Goal: Obtain resource: Download file/media

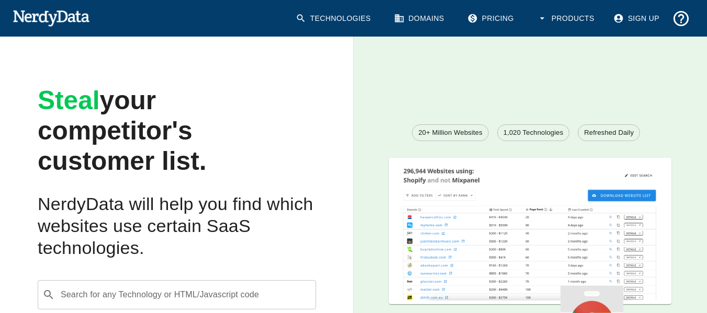
scroll to position [52, 0]
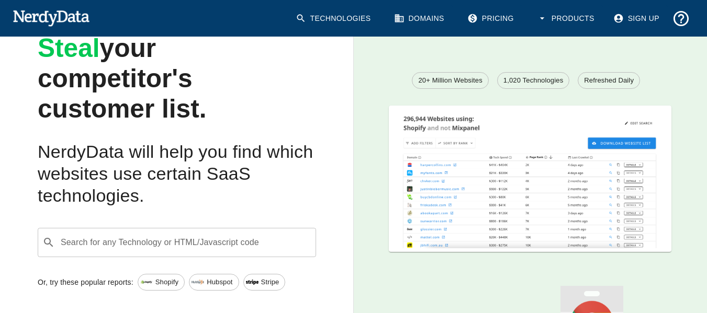
click at [151, 242] on div "Search for any Technology or HTML/Javascript code ​ Search for any Technology o…" at bounding box center [177, 242] width 278 height 29
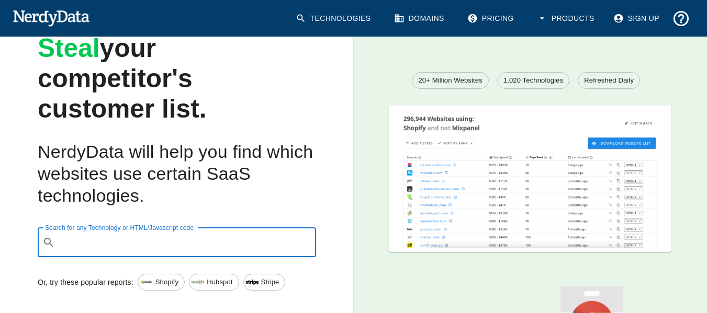
paste input "depth:all "[DOMAIN_NAME][URL]" OR depth:all "[DOMAIN_NAME][URL]""
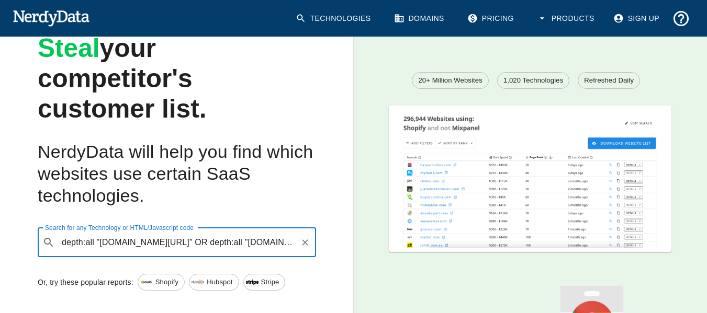
type input "depth:all "[DOMAIN_NAME][URL]" OR depth:all "[DOMAIN_NAME][URL]""
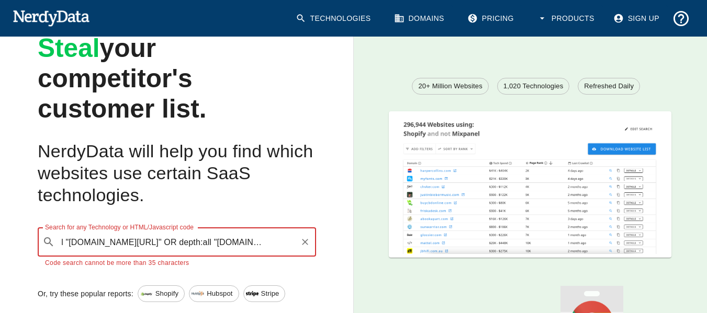
scroll to position [0, 45]
drag, startPoint x: 63, startPoint y: 241, endPoint x: 313, endPoint y: 256, distance: 250.5
click at [313, 256] on div "​ depth:all "[DOMAIN_NAME][URL]" OR depth:all "[DOMAIN_NAME][URL]" Search for a…" at bounding box center [177, 242] width 278 height 29
click at [305, 243] on icon "Clear" at bounding box center [305, 242] width 6 height 6
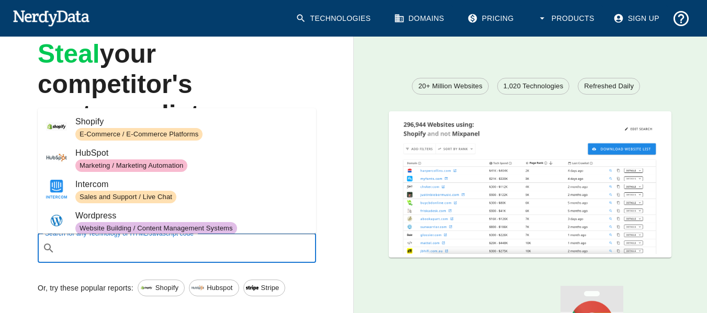
scroll to position [52, 0]
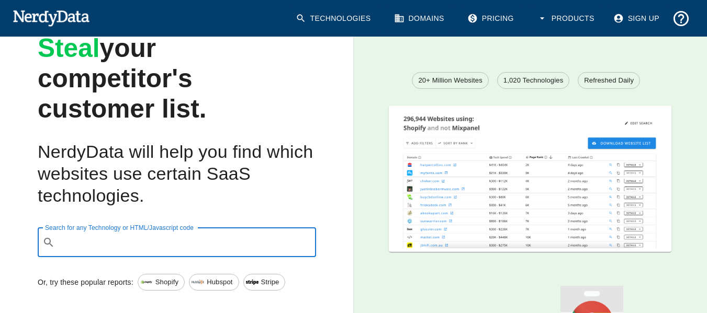
paste input "depth:all "[DOMAIN_NAME][URL]" OR depth:all "[DOMAIN_NAME][URL]""
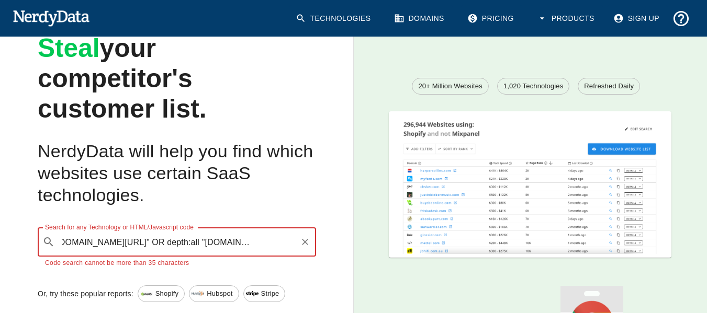
scroll to position [0, 45]
drag, startPoint x: 162, startPoint y: 241, endPoint x: 324, endPoint y: 253, distance: 162.5
click at [324, 253] on div "Steal your competitor's customer list. NerdyData will help you find which websi…" at bounding box center [168, 159] width 370 height 372
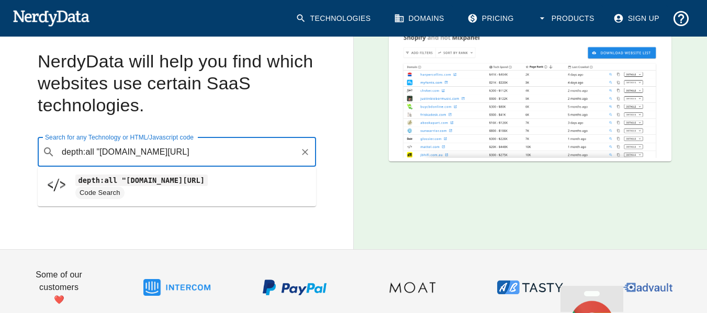
scroll to position [157, 0]
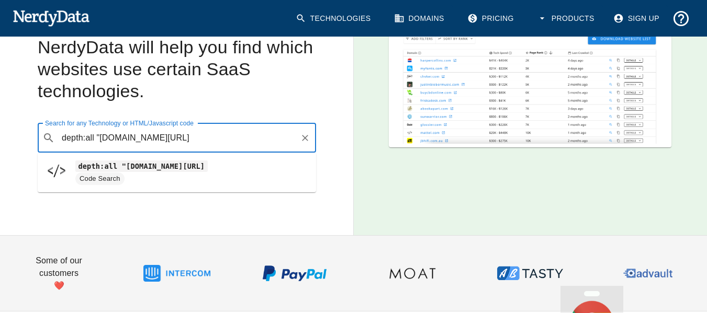
click at [151, 175] on span "Code Search" at bounding box center [191, 179] width 232 height 13
type input "depth:all "[DOMAIN_NAME][URL]"
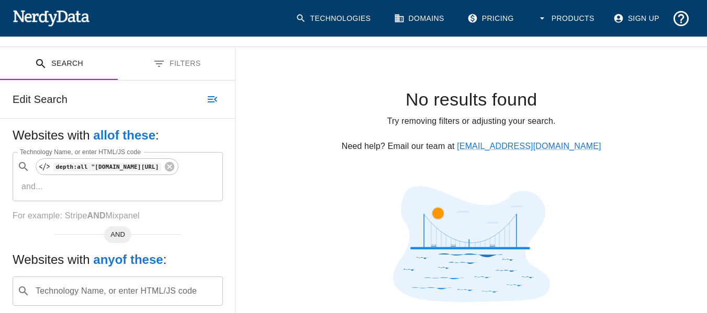
scroll to position [157, 0]
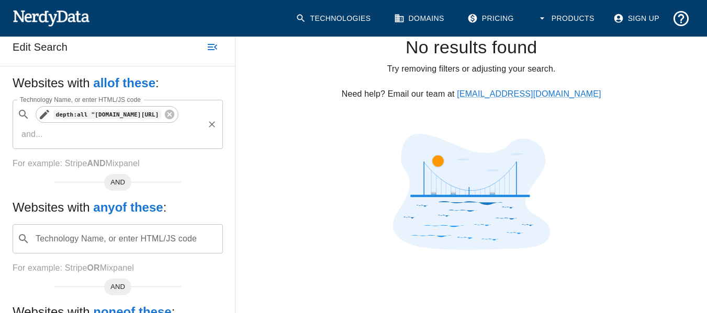
drag, startPoint x: 87, startPoint y: 115, endPoint x: 60, endPoint y: 115, distance: 27.2
click at [60, 115] on code "depth:all "[DOMAIN_NAME][URL]" at bounding box center [107, 114] width 108 height 9
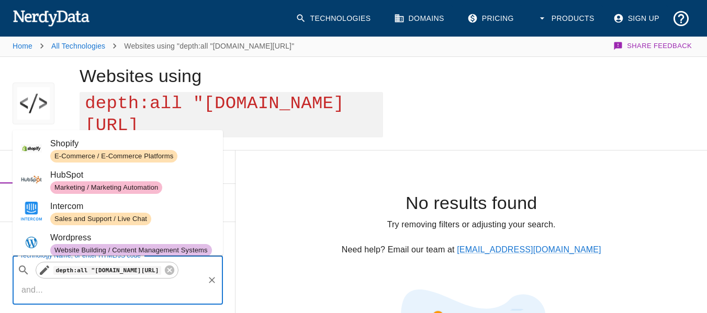
scroll to position [0, 0]
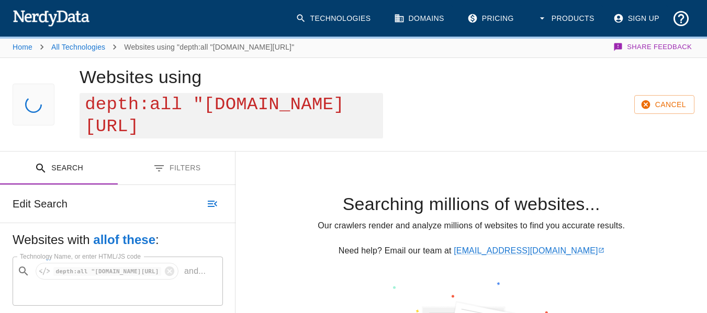
scroll to position [157, 0]
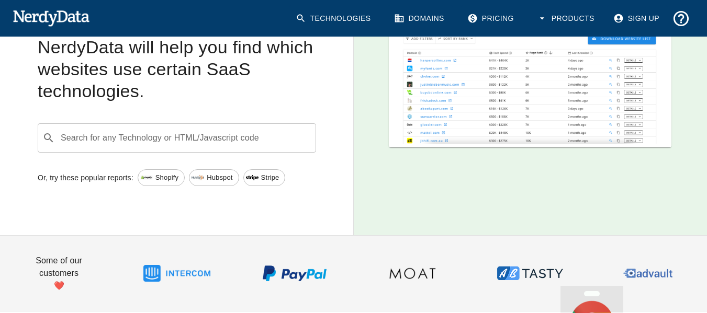
click at [104, 140] on input "Search for any Technology or HTML/Javascript code" at bounding box center [185, 138] width 252 height 20
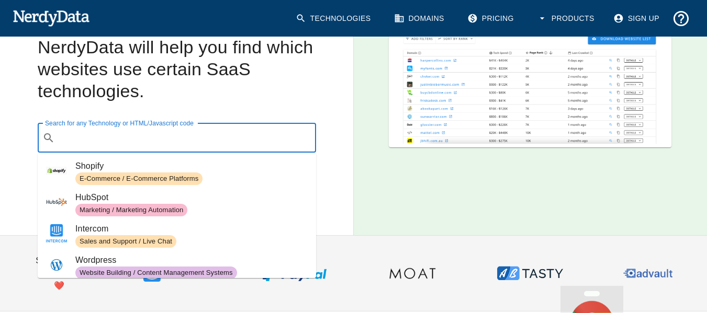
paste input "depth:all "[DOMAIN_NAME][URL]" OR depth:all "[DOMAIN_NAME][URL]""
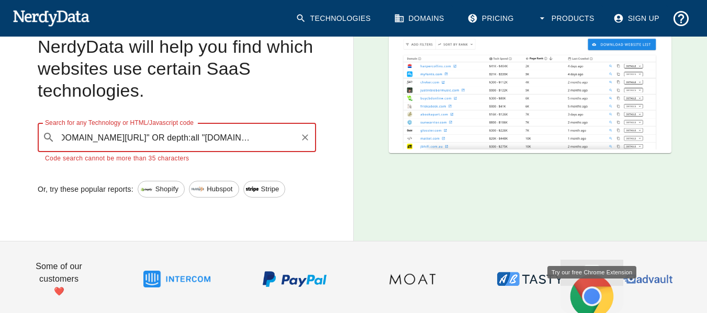
scroll to position [0, 0]
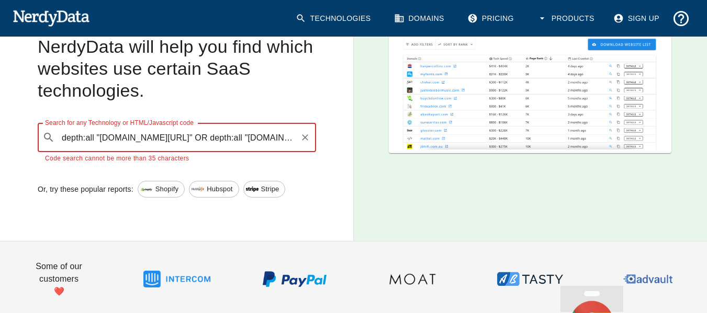
drag, startPoint x: 214, startPoint y: 138, endPoint x: 33, endPoint y: 137, distance: 180.4
click at [33, 137] on div "Search for any Technology or HTML/Javascript code ​ depth:all "[DOMAIN_NAME][UR…" at bounding box center [168, 135] width 295 height 58
click at [206, 141] on input "depth:all "[DOMAIN_NAME][URL]" OR depth:all "[DOMAIN_NAME][URL]"" at bounding box center [177, 138] width 236 height 20
click at [199, 137] on input "depth:all "[DOMAIN_NAME][URL]" OR depth:all "[DOMAIN_NAME][URL]"" at bounding box center [177, 138] width 236 height 20
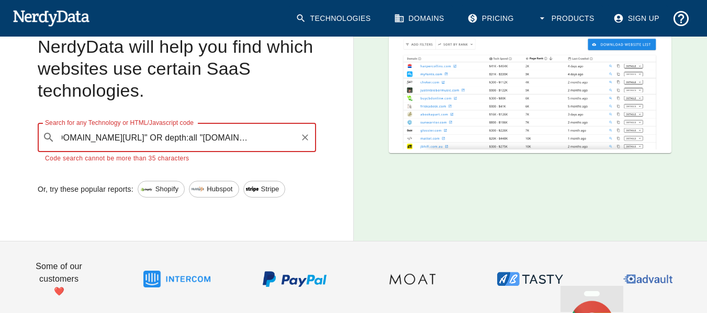
drag, startPoint x: 199, startPoint y: 137, endPoint x: 367, endPoint y: 163, distance: 170.5
click at [367, 163] on div "Steal your competitor's customer list. NerdyData will help you find which websi…" at bounding box center [353, 63] width 707 height 356
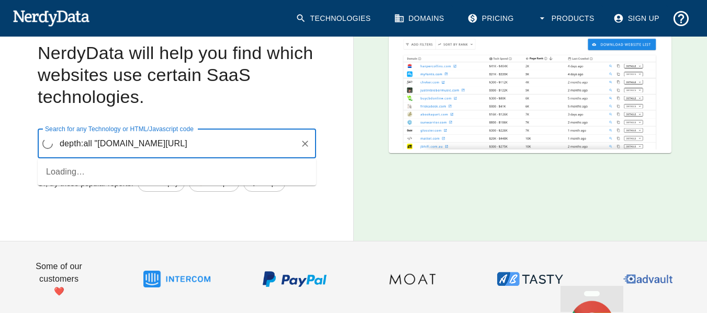
scroll to position [157, 0]
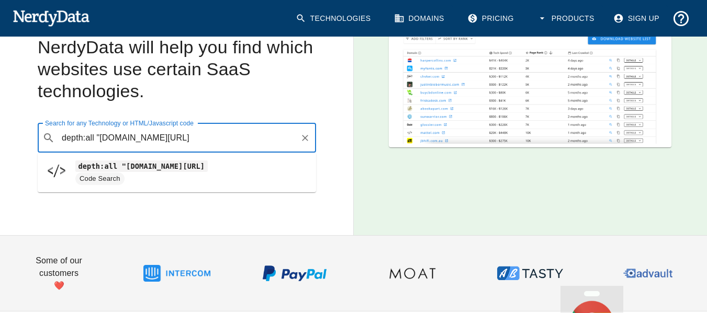
drag, startPoint x: 99, startPoint y: 135, endPoint x: 60, endPoint y: 135, distance: 39.2
click at [60, 135] on input "depth:all "[DOMAIN_NAME][URL]" at bounding box center [177, 138] width 236 height 20
type input "[DOMAIN_NAME][URL]"
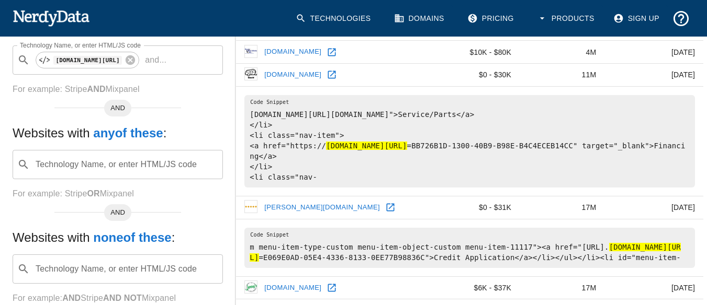
scroll to position [261, 0]
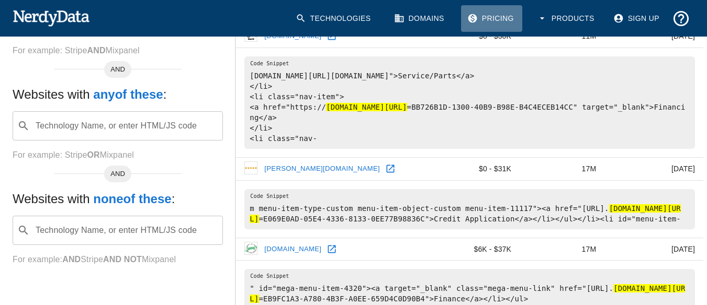
click at [490, 16] on link "Pricing" at bounding box center [491, 18] width 61 height 27
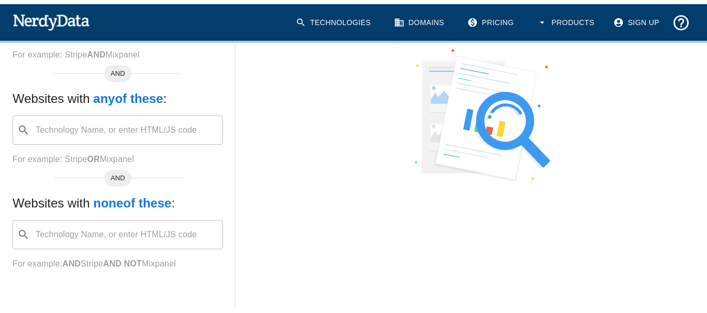
scroll to position [256, 0]
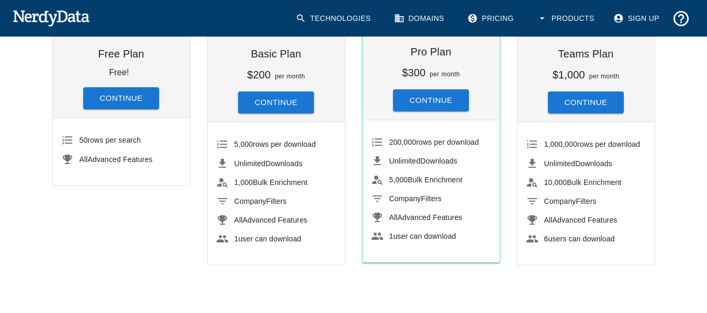
scroll to position [105, 0]
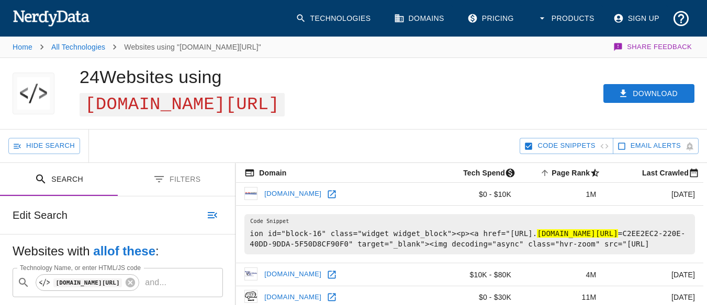
click at [572, 67] on div "Download" at bounding box center [547, 93] width 320 height 71
click at [643, 94] on button "Download" at bounding box center [648, 93] width 91 height 19
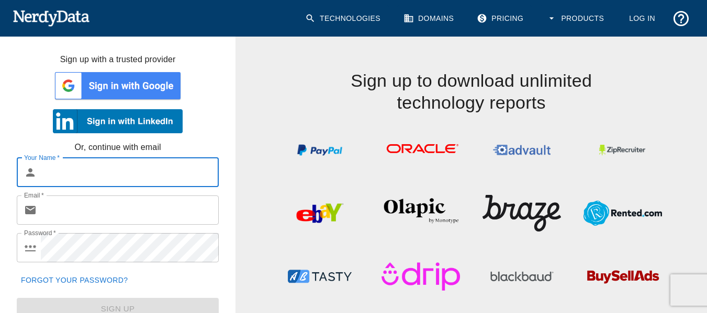
click at [128, 80] on img at bounding box center [118, 85] width 130 height 31
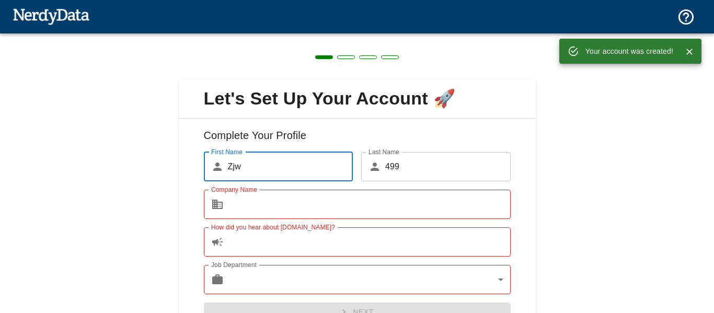
click at [301, 202] on input "Company Name" at bounding box center [369, 204] width 283 height 29
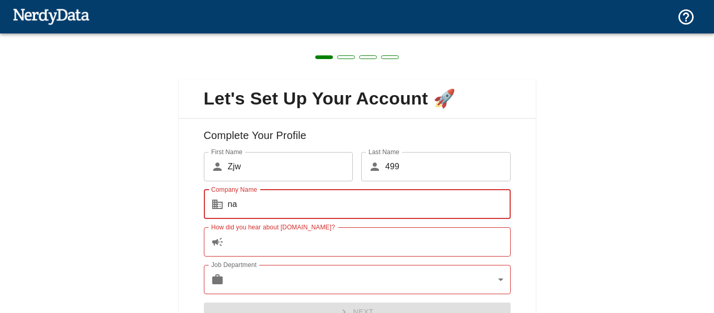
click at [282, 244] on input "How did you hear about NerdyData.com?" at bounding box center [369, 242] width 283 height 29
click at [269, 219] on input "na" at bounding box center [369, 204] width 283 height 29
type input "n"
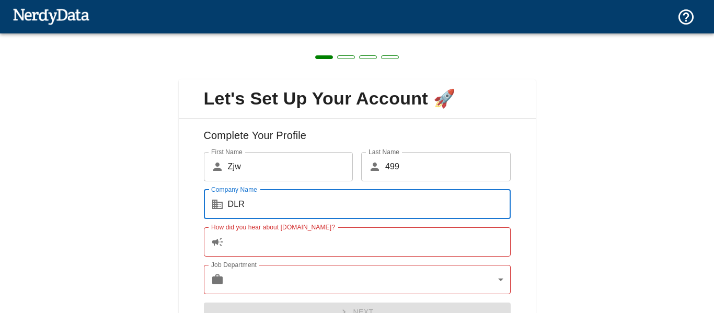
type input "DLR"
click at [252, 243] on input "How did you hear about NerdyData.com?" at bounding box center [369, 242] width 283 height 29
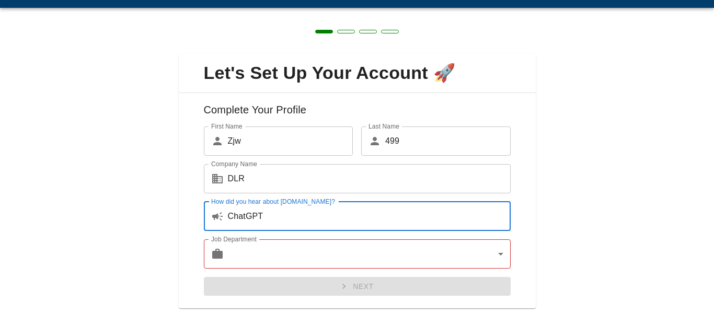
scroll to position [54, 0]
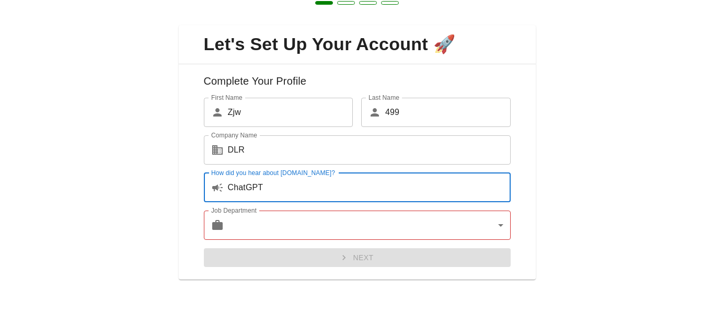
type input "ChatGPT"
click at [264, 37] on body "Technologies Domains Pricing Products Create a Report Create a list of websites…" at bounding box center [357, 18] width 714 height 37
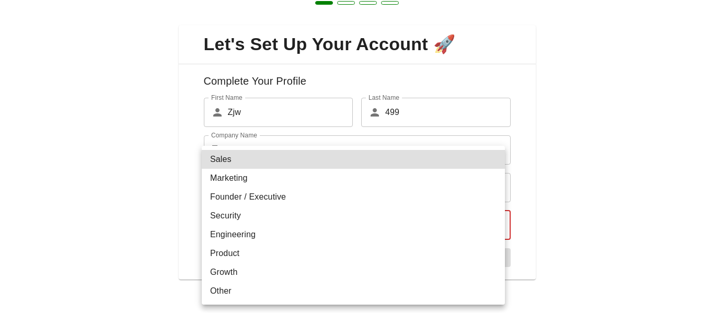
click at [261, 198] on li "Founder / Executive" at bounding box center [353, 197] width 303 height 19
type input "exec"
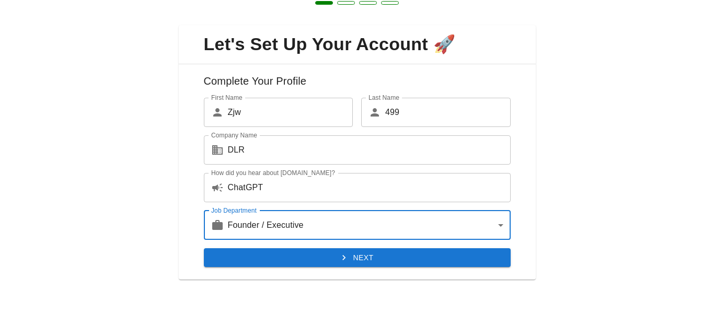
click at [270, 262] on button "Next" at bounding box center [357, 257] width 307 height 19
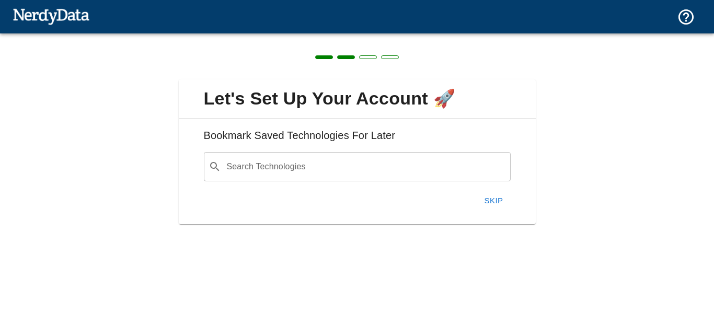
scroll to position [0, 0]
click at [498, 198] on button "Skip" at bounding box center [493, 201] width 33 height 22
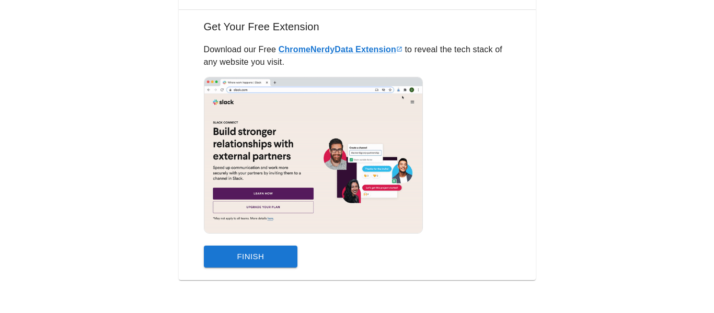
scroll to position [109, 0]
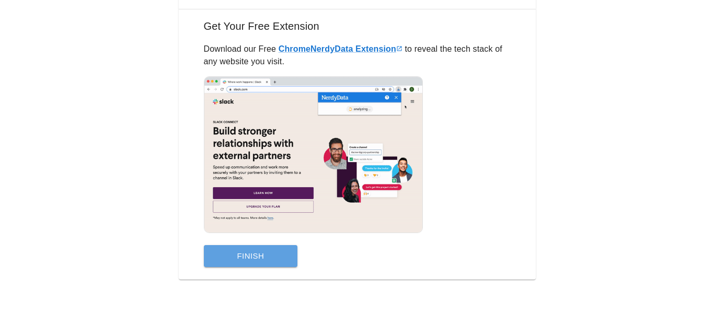
click at [236, 255] on button "Finish" at bounding box center [251, 256] width 94 height 22
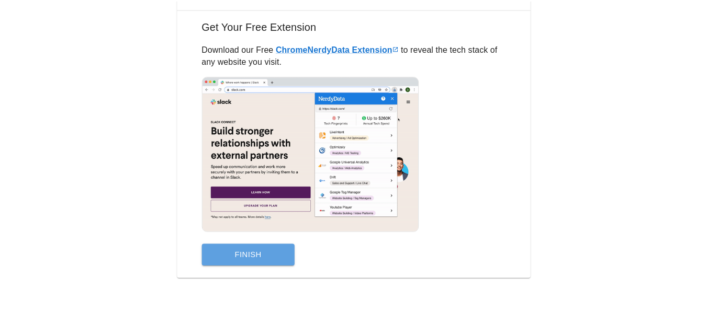
scroll to position [0, 0]
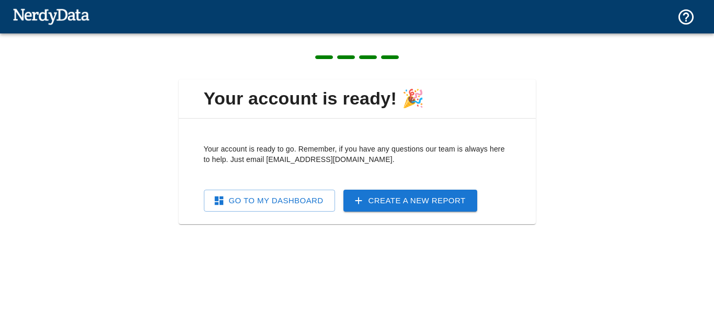
click at [276, 203] on link "Go To My Dashboard" at bounding box center [269, 201] width 131 height 22
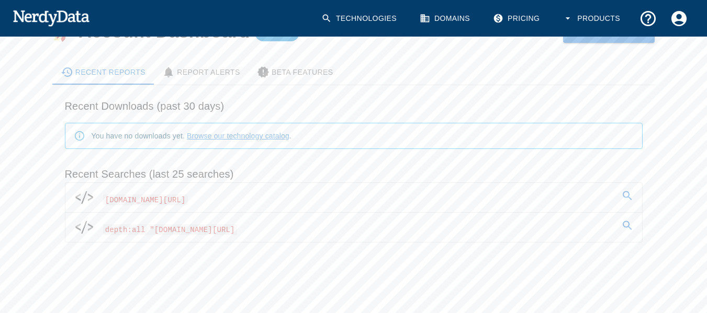
scroll to position [54, 0]
click at [188, 199] on span "[DOMAIN_NAME][URL]" at bounding box center [145, 199] width 85 height 11
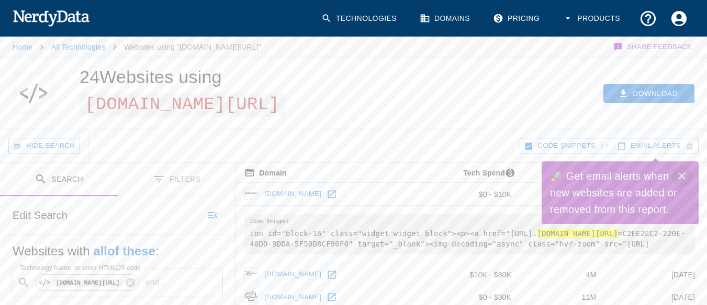
click at [685, 176] on icon "Close" at bounding box center [681, 176] width 13 height 13
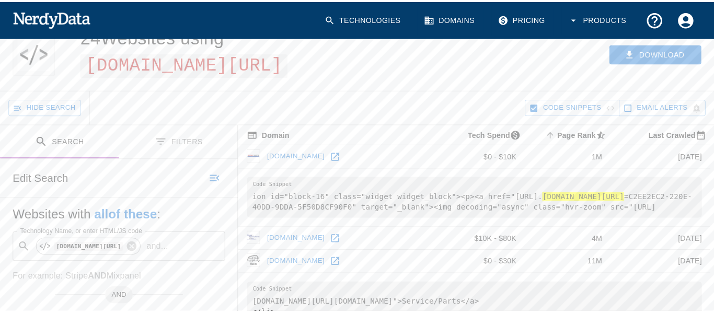
scroll to position [24, 0]
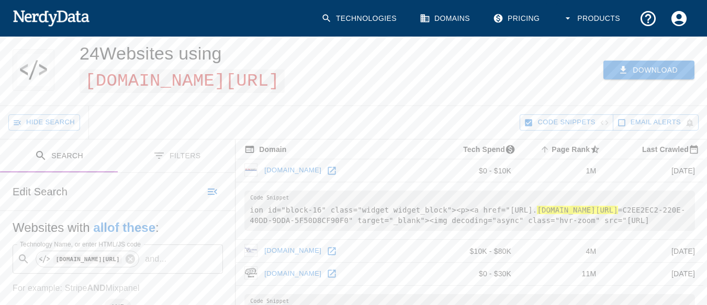
click at [645, 65] on button "Download" at bounding box center [648, 70] width 91 height 19
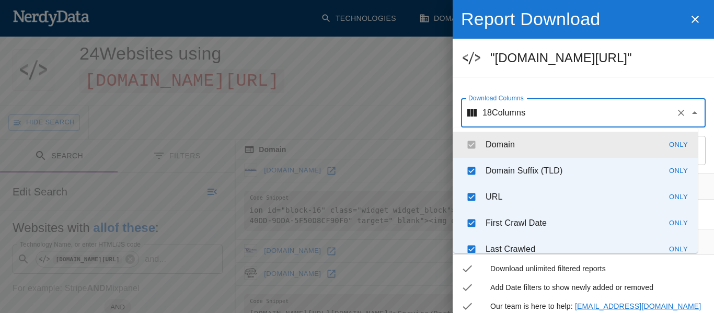
click at [590, 114] on input "Download Columns" at bounding box center [599, 113] width 146 height 20
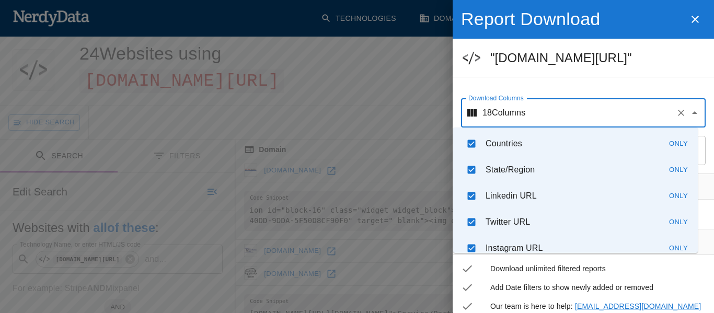
scroll to position [354, 0]
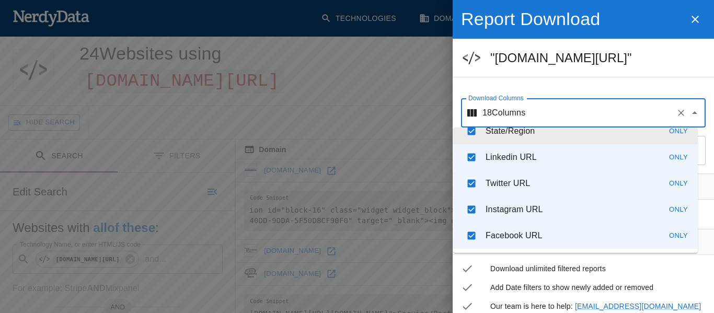
click at [576, 77] on hr at bounding box center [583, 77] width 261 height 1
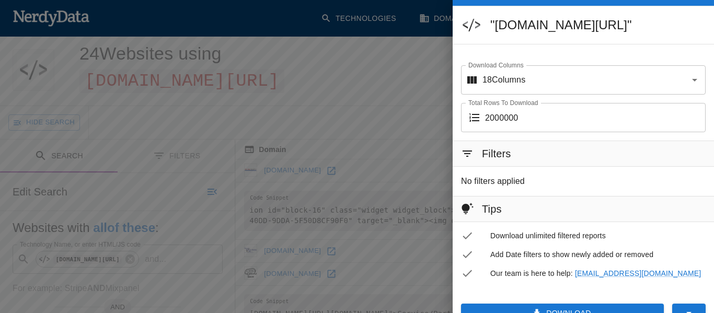
scroll to position [51, 0]
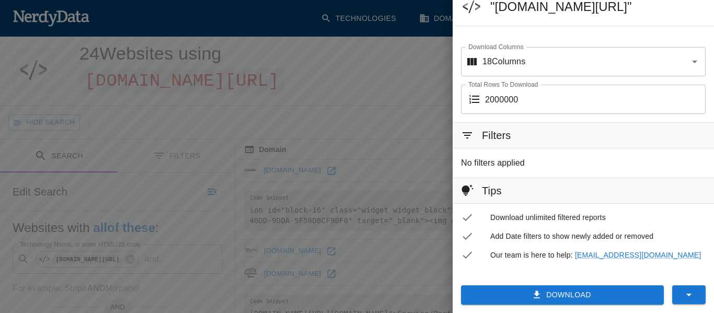
click at [683, 295] on icon "button" at bounding box center [689, 295] width 13 height 13
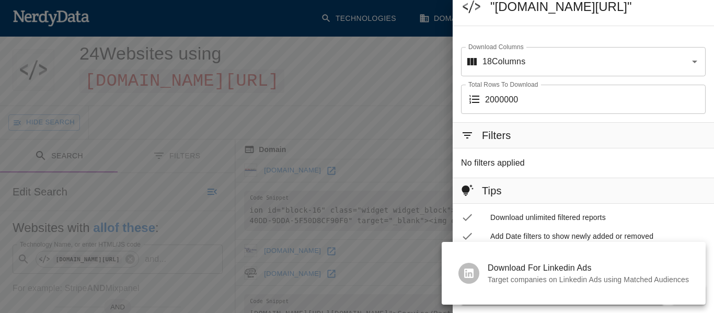
click at [590, 168] on div at bounding box center [357, 156] width 714 height 313
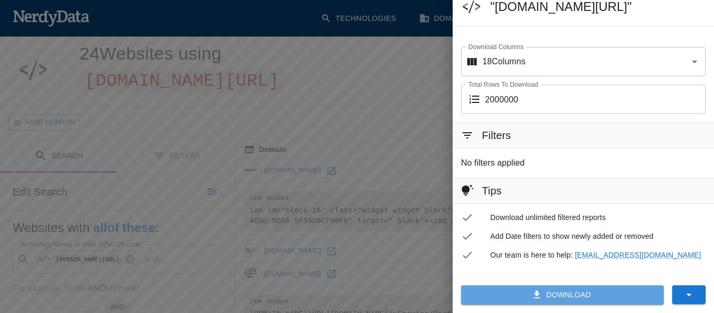
click at [567, 289] on button "Download" at bounding box center [562, 295] width 203 height 19
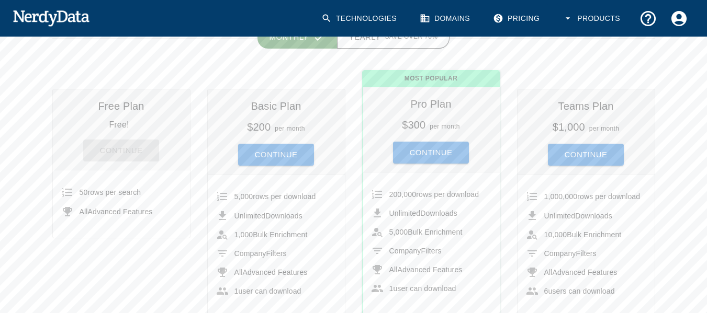
scroll to position [157, 0]
